Goal: Task Accomplishment & Management: Use online tool/utility

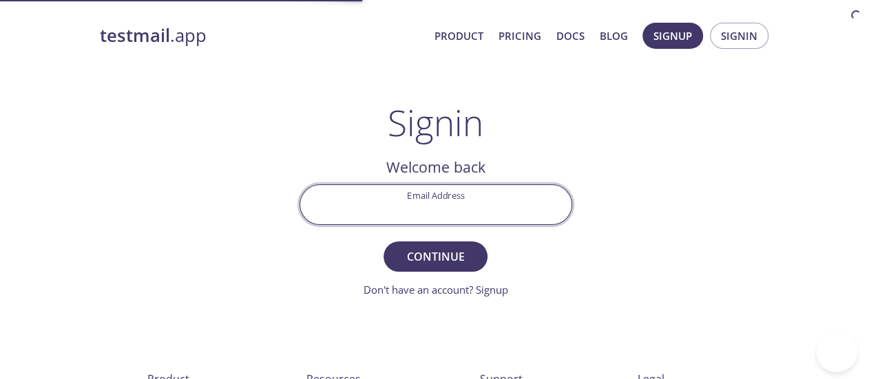
click at [463, 199] on input "Email Address" at bounding box center [435, 204] width 271 height 39
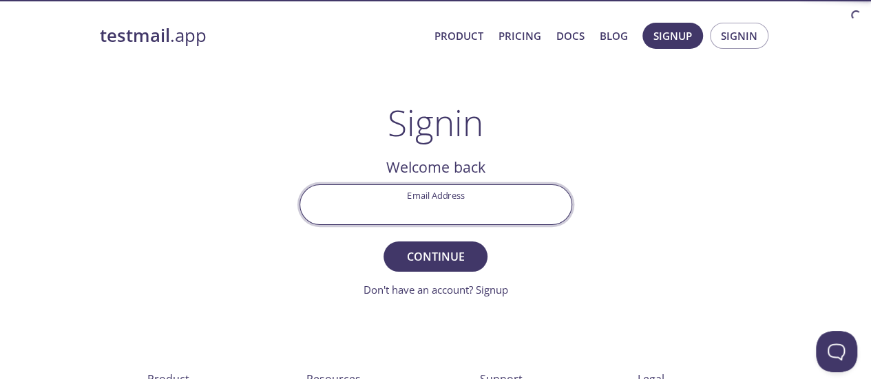
type input "[PERSON_NAME][EMAIL_ADDRESS][PERSON_NAME][DOMAIN_NAME]"
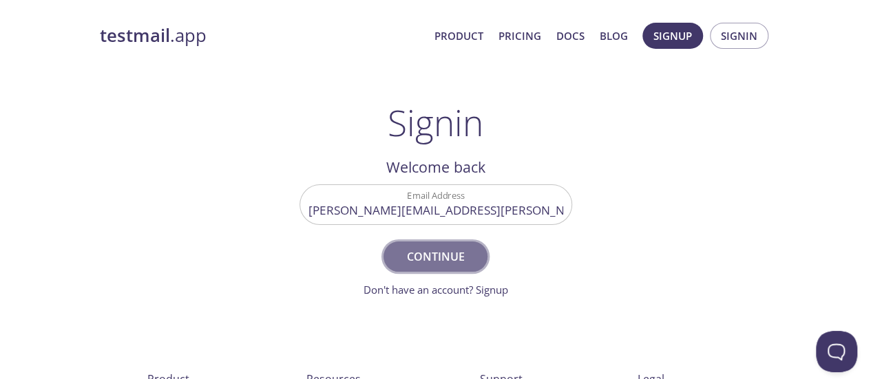
click at [416, 265] on span "Continue" at bounding box center [435, 256] width 73 height 19
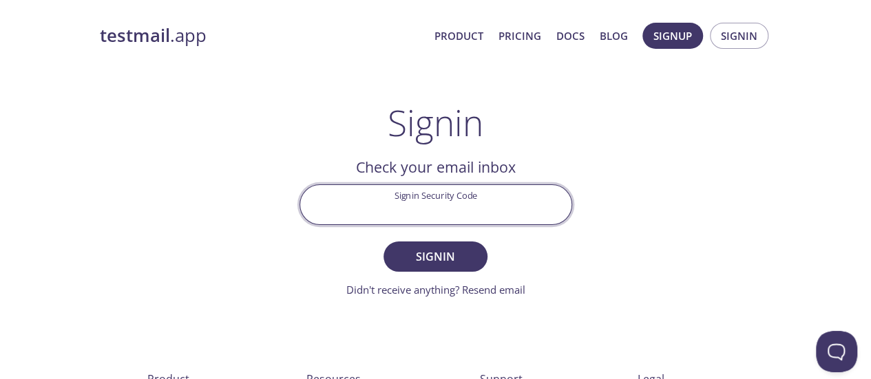
click at [447, 196] on input "Signin Security Code" at bounding box center [435, 204] width 271 height 39
paste input "6HHJTMZ"
type input "6HHJTMZ"
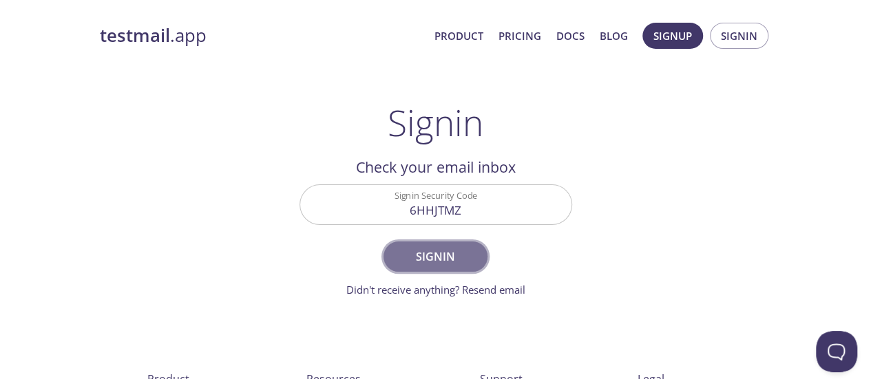
click at [450, 260] on span "Signin" at bounding box center [435, 256] width 73 height 19
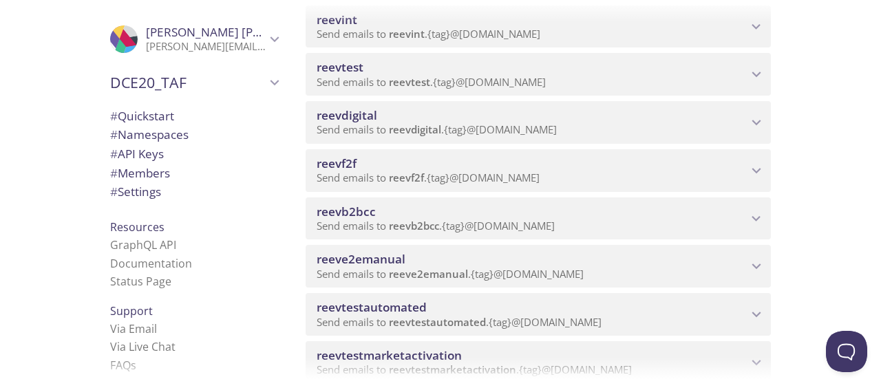
scroll to position [551, 0]
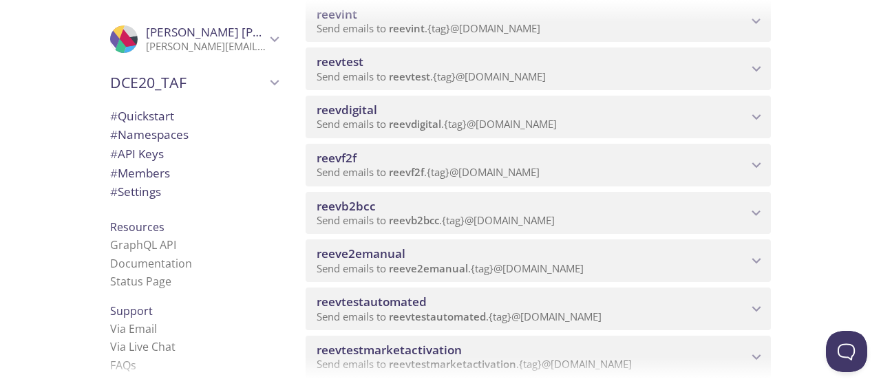
click at [497, 214] on span "Send emails to reevb2bcc . {tag} @[DOMAIN_NAME]" at bounding box center [436, 220] width 238 height 14
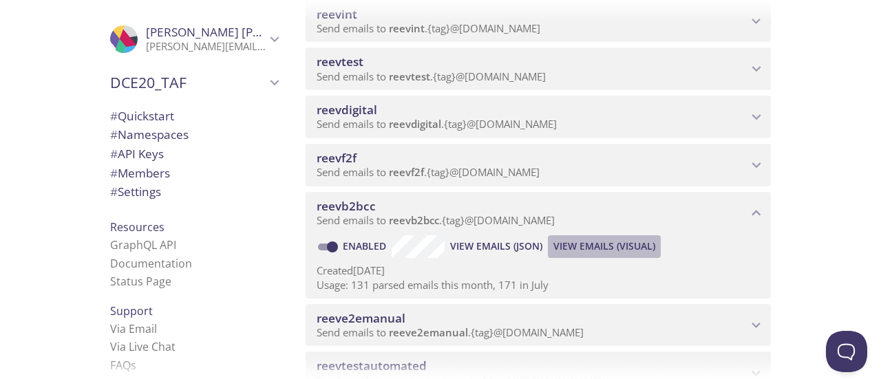
click at [575, 246] on span "View Emails (Visual)" at bounding box center [604, 246] width 102 height 17
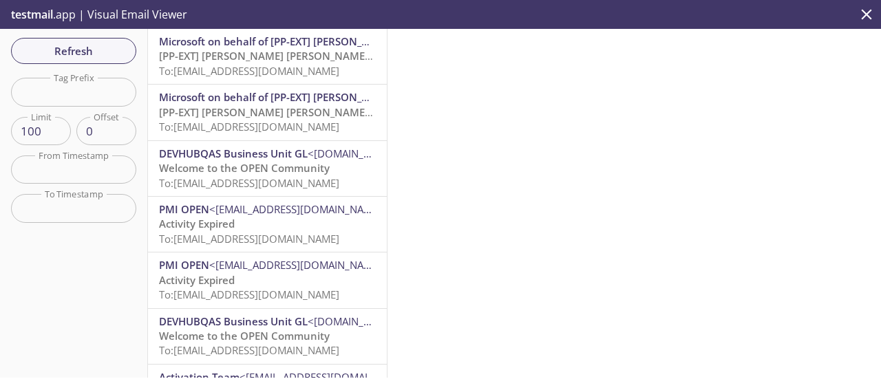
click at [273, 71] on span "To: [EMAIL_ADDRESS][DOMAIN_NAME]" at bounding box center [249, 71] width 180 height 14
